Goal: Task Accomplishment & Management: Complete application form

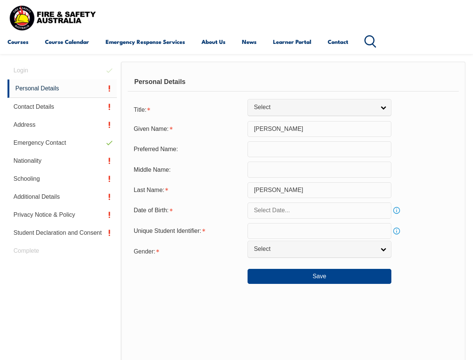
scroll to position [182, 0]
click at [236, 89] on div "Personal Details" at bounding box center [293, 82] width 331 height 19
click at [236, 211] on div "Date of Birth:" at bounding box center [188, 210] width 120 height 14
click at [62, 70] on div "Login Personal Details Contact Details Address Emergency Contact Nationality Sc…" at bounding box center [63, 255] width 113 height 389
click at [62, 88] on link "Personal Details" at bounding box center [61, 88] width 109 height 18
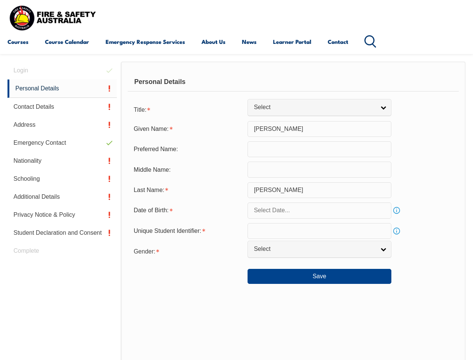
click at [62, 107] on link "Contact Details" at bounding box center [61, 107] width 109 height 18
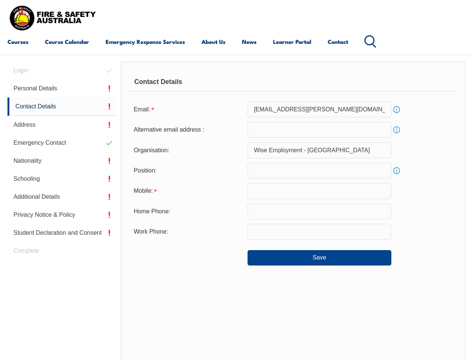
click at [62, 125] on link "Address" at bounding box center [61, 125] width 109 height 18
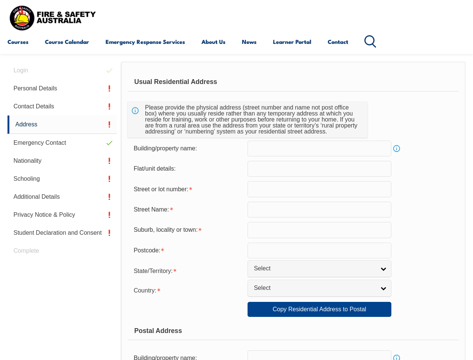
click at [62, 143] on link "Emergency Contact" at bounding box center [61, 143] width 109 height 18
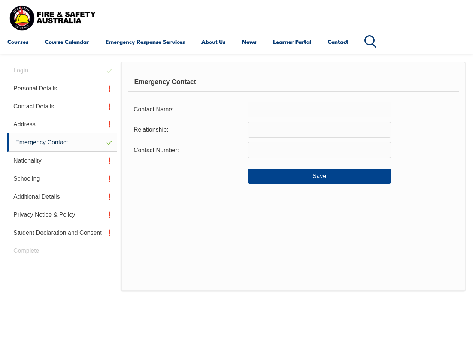
click at [62, 161] on link "Nationality" at bounding box center [61, 161] width 109 height 18
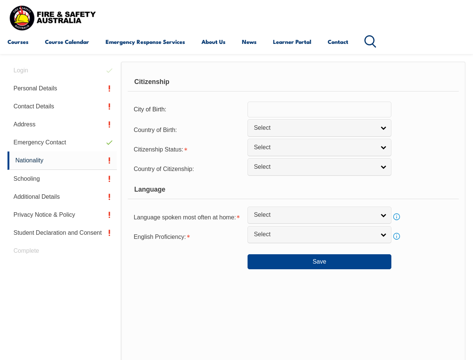
click at [62, 179] on link "Schooling" at bounding box center [61, 179] width 109 height 18
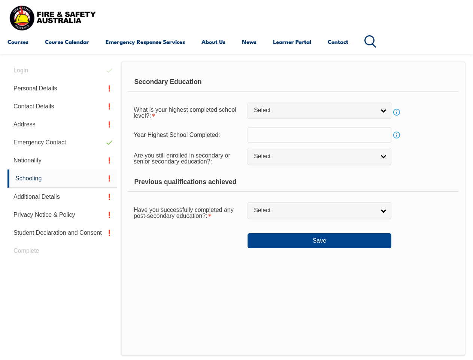
click at [62, 197] on link "Additional Details" at bounding box center [61, 197] width 109 height 18
